Goal: Task Accomplishment & Management: Complete application form

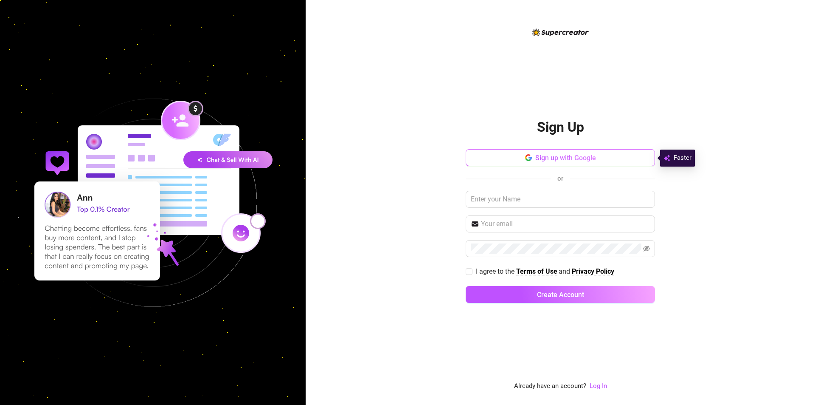
click at [569, 160] on span "Sign up with Google" at bounding box center [565, 158] width 61 height 8
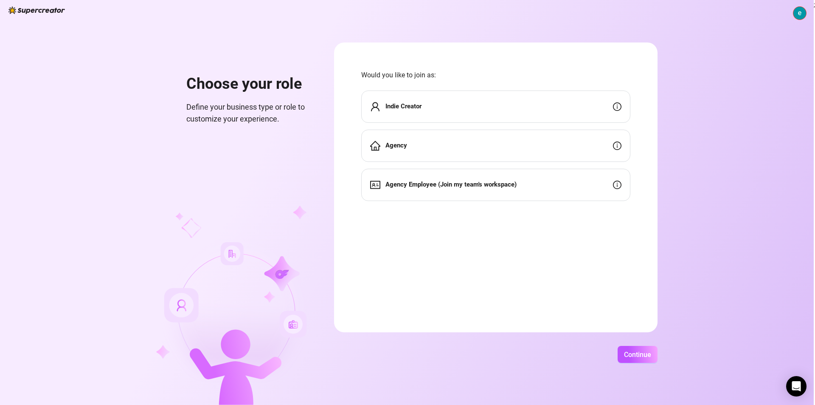
click at [413, 105] on strong "Indie Creator" at bounding box center [403, 106] width 36 height 8
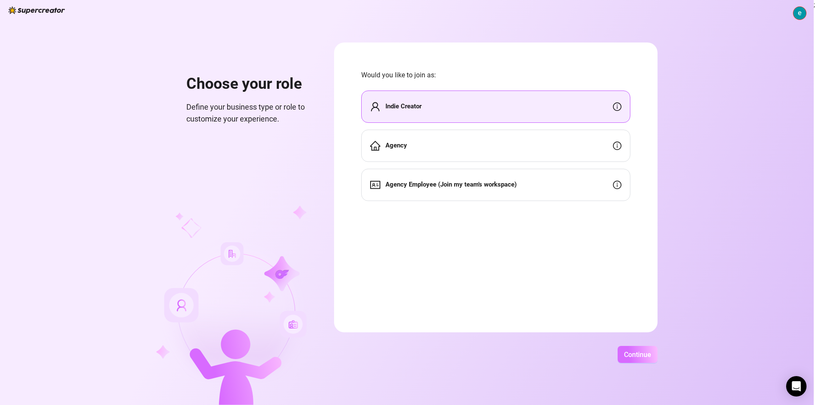
click at [640, 352] on span "Continue" at bounding box center [637, 354] width 27 height 8
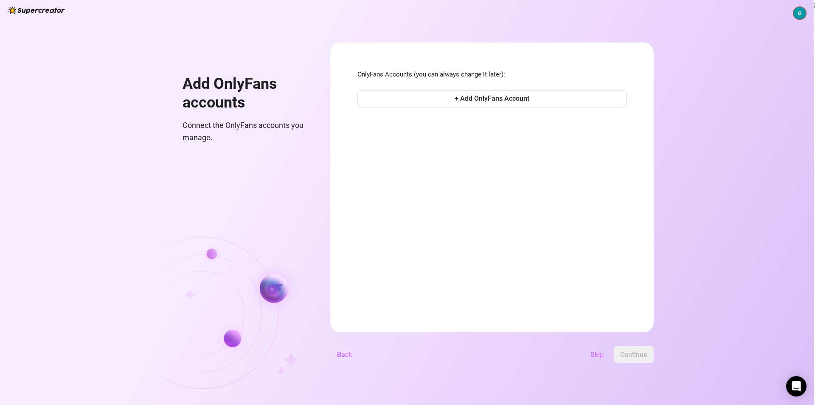
click at [601, 353] on span "Skip" at bounding box center [596, 354] width 13 height 8
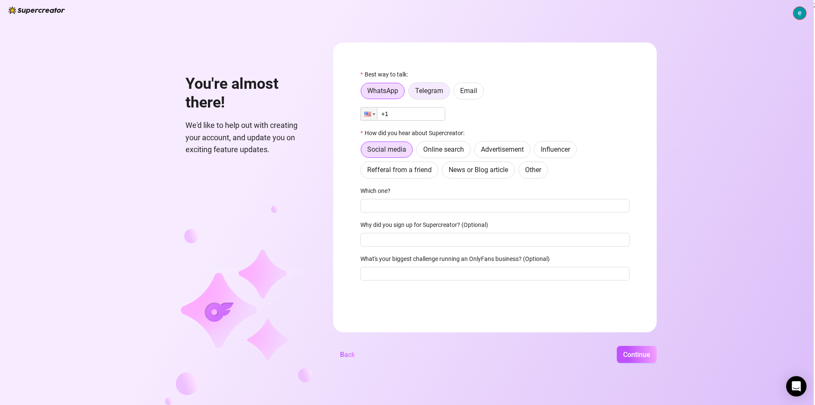
click at [441, 89] on span "Telegram" at bounding box center [429, 91] width 28 height 8
click at [411, 93] on input "Telegram" at bounding box center [411, 93] width 0 height 0
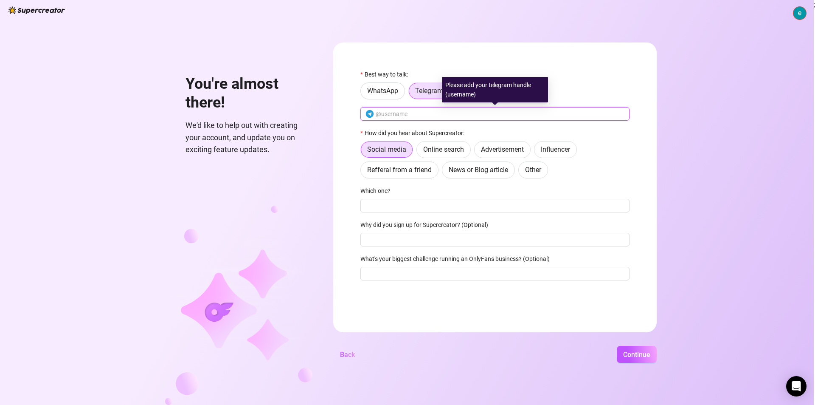
click at [433, 112] on input "text" at bounding box center [500, 113] width 249 height 9
type input "s"
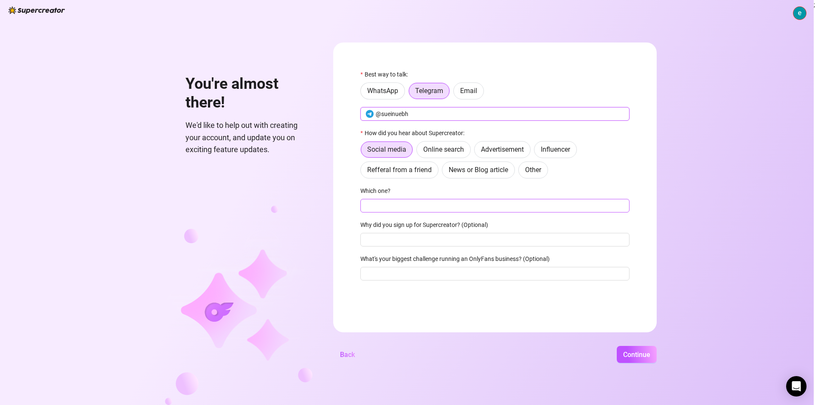
type input "@sueinuebh"
click at [394, 202] on input "Which one?" at bounding box center [494, 206] width 269 height 14
drag, startPoint x: 390, startPoint y: 189, endPoint x: 361, endPoint y: 192, distance: 28.6
click at [361, 192] on label "Which one?" at bounding box center [378, 190] width 36 height 9
copy label "Which one?"
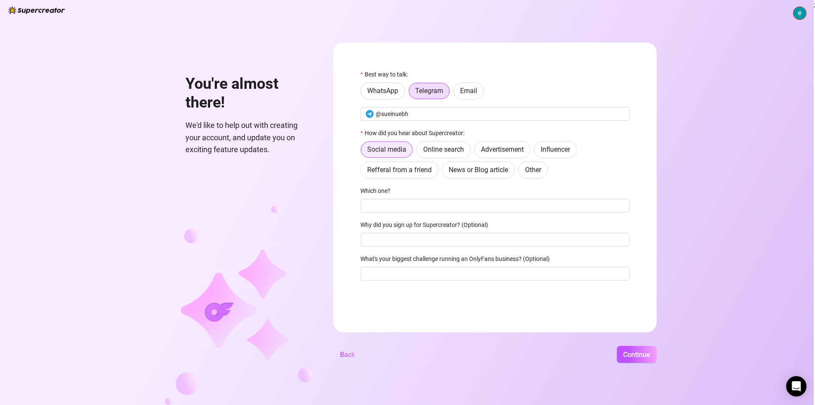
click at [398, 152] on span "Social media" at bounding box center [386, 149] width 39 height 8
click at [363, 152] on input "Social media" at bounding box center [363, 152] width 0 height 0
click at [398, 152] on span "Social media" at bounding box center [386, 149] width 39 height 8
click at [363, 152] on input "Social media" at bounding box center [363, 152] width 0 height 0
click at [402, 210] on input "Which one?" at bounding box center [494, 206] width 269 height 14
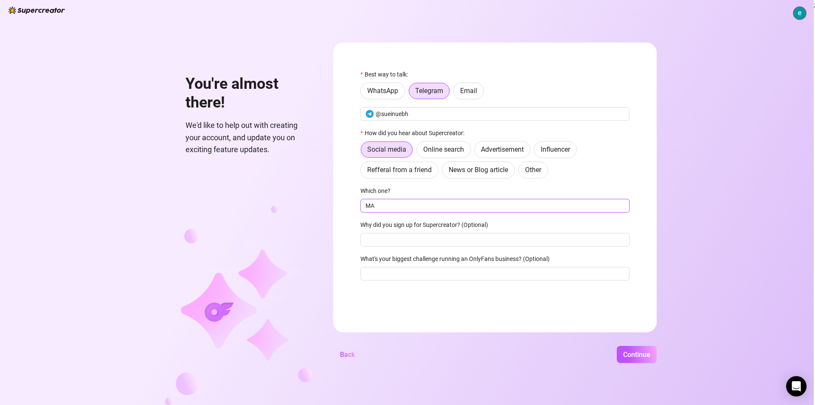
type input "M"
type input "girl"
drag, startPoint x: 458, startPoint y: 223, endPoint x: 429, endPoint y: 226, distance: 29.0
click at [429, 226] on label "Why did you sign up for Supercreator? (Optional)" at bounding box center [426, 224] width 133 height 9
click at [488, 263] on label "What's your biggest challenge running an OnlyFans business? (Optional)" at bounding box center [457, 258] width 195 height 9
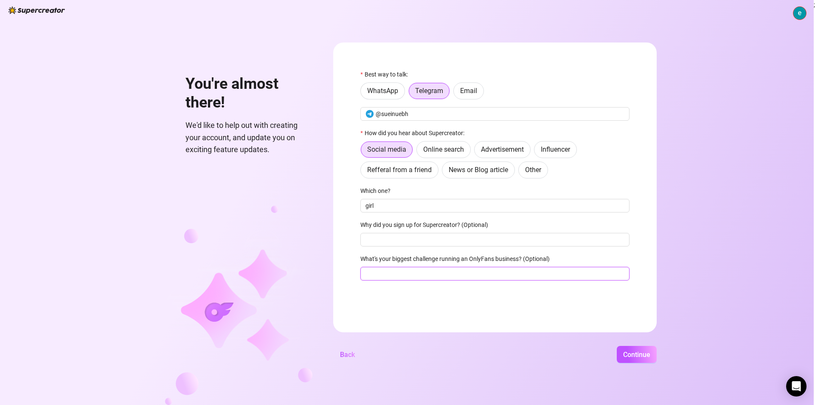
click at [488, 267] on input "What's your biggest challenge running an OnlyFans business? (Optional)" at bounding box center [494, 274] width 269 height 14
click at [635, 352] on span "Continue" at bounding box center [636, 354] width 27 height 8
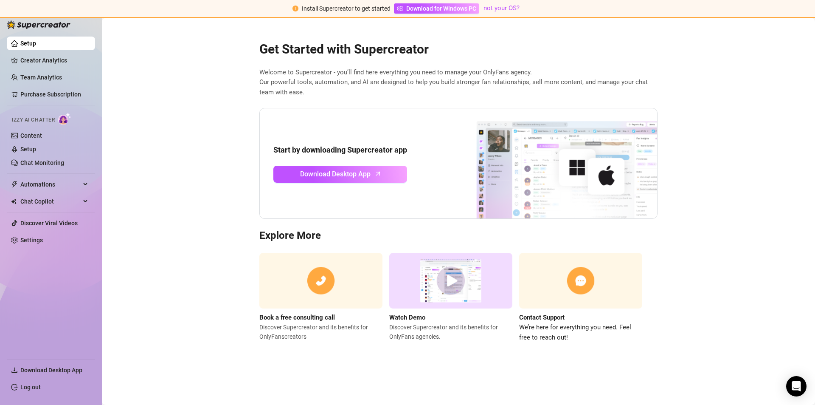
click at [448, 279] on img at bounding box center [450, 281] width 123 height 56
click at [55, 58] on link "Creator Analytics" at bounding box center [54, 60] width 68 height 14
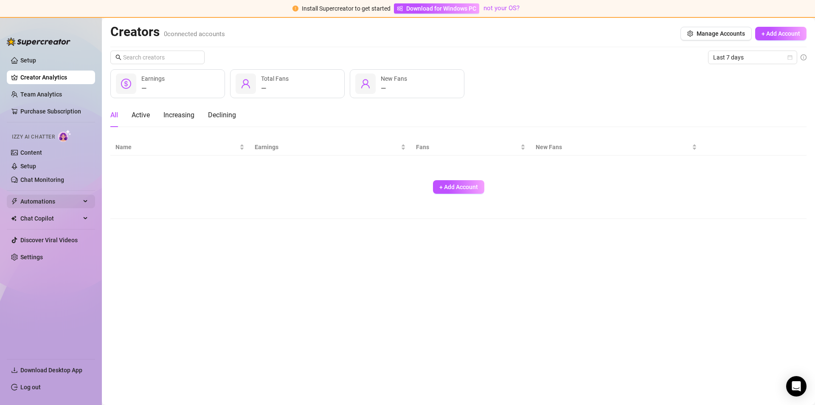
click at [68, 202] on span "Automations" at bounding box center [50, 201] width 60 height 14
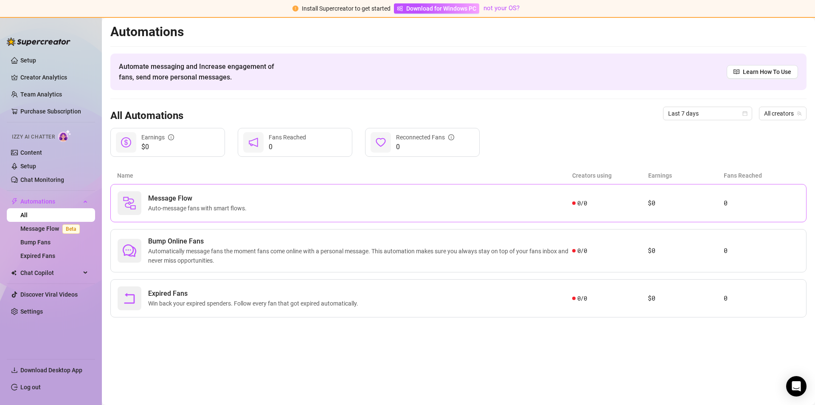
click at [346, 194] on div "Message Flow Auto-message fans with smart flows." at bounding box center [345, 203] width 455 height 24
click at [43, 271] on span "Chat Copilot" at bounding box center [50, 273] width 60 height 14
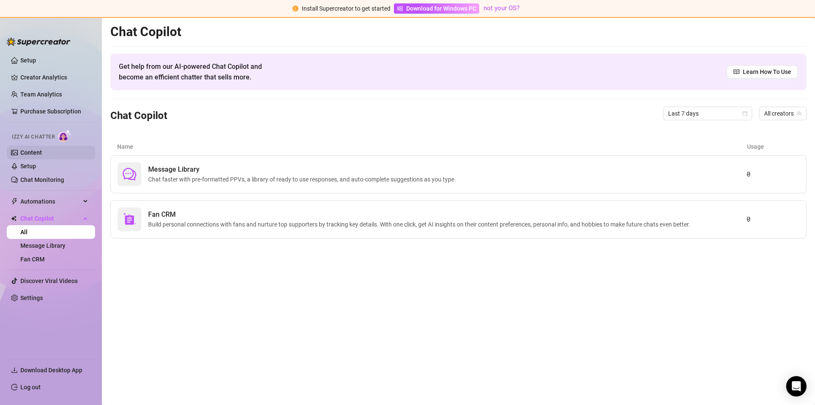
click at [42, 149] on link "Content" at bounding box center [31, 152] width 22 height 7
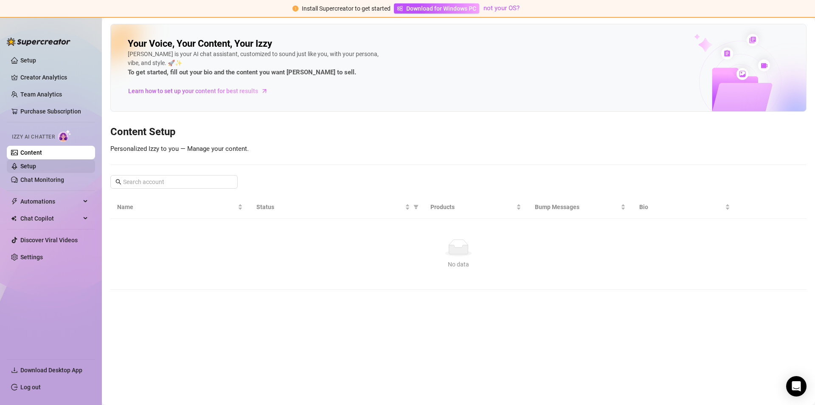
click at [36, 166] on link "Setup" at bounding box center [28, 166] width 16 height 7
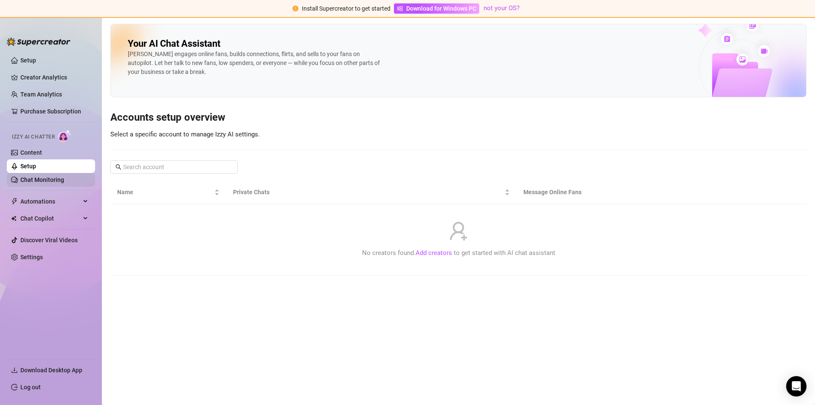
click at [54, 179] on link "Chat Monitoring" at bounding box center [42, 179] width 44 height 7
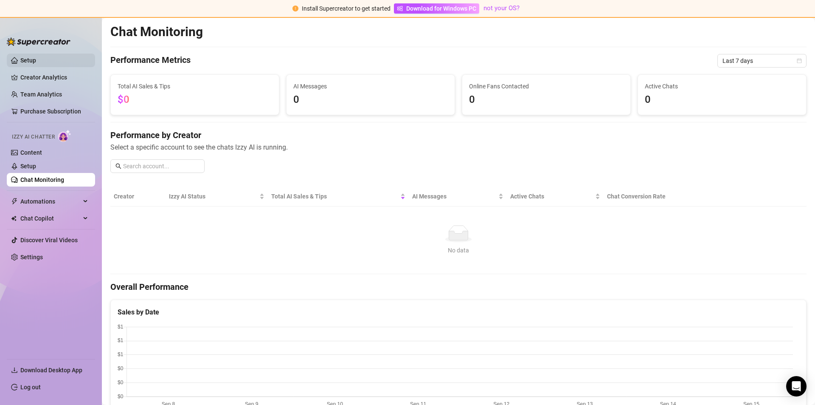
click at [36, 60] on link "Setup" at bounding box center [28, 60] width 16 height 7
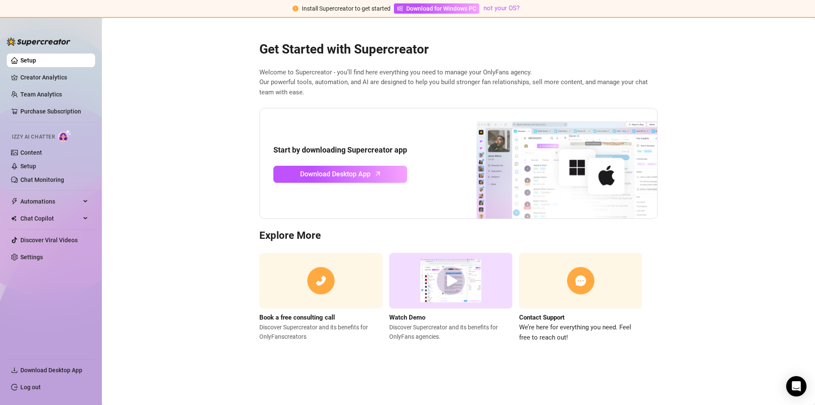
click at [327, 287] on img at bounding box center [320, 281] width 123 height 56
drag, startPoint x: 58, startPoint y: 54, endPoint x: 58, endPoint y: 49, distance: 5.1
